Goal: Find specific page/section

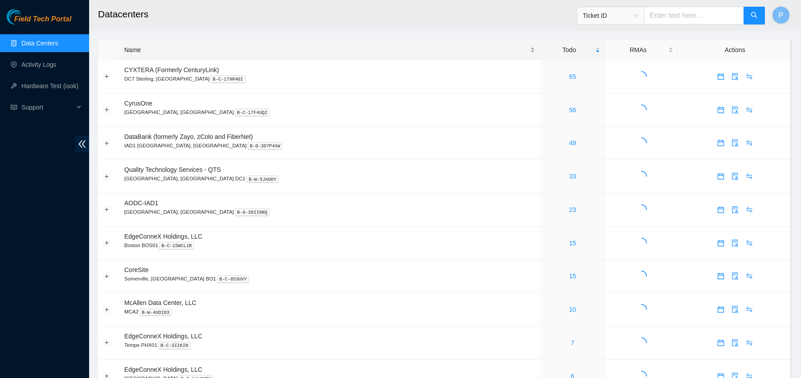
click at [204, 49] on div "Name" at bounding box center [329, 50] width 411 height 10
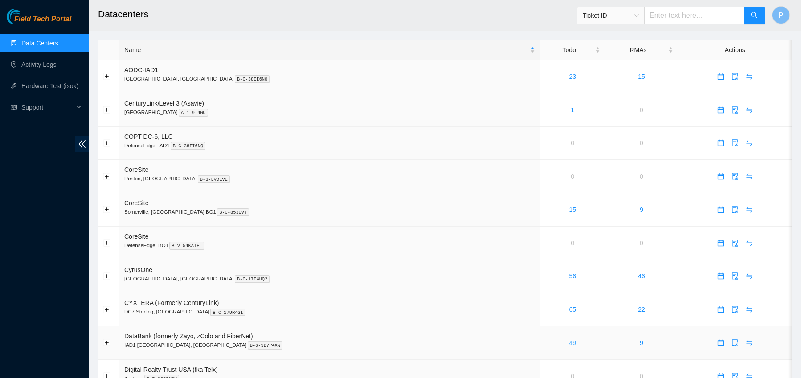
click at [569, 345] on link "49" at bounding box center [572, 342] width 7 height 7
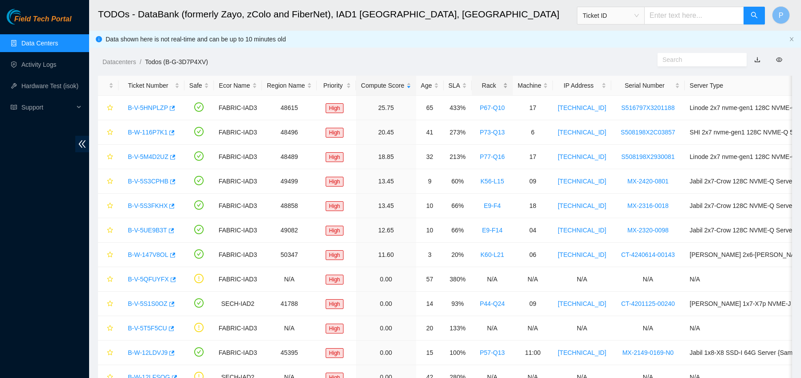
click at [507, 86] on div "Rack" at bounding box center [492, 86] width 31 height 10
